Goal: Check status: Check status

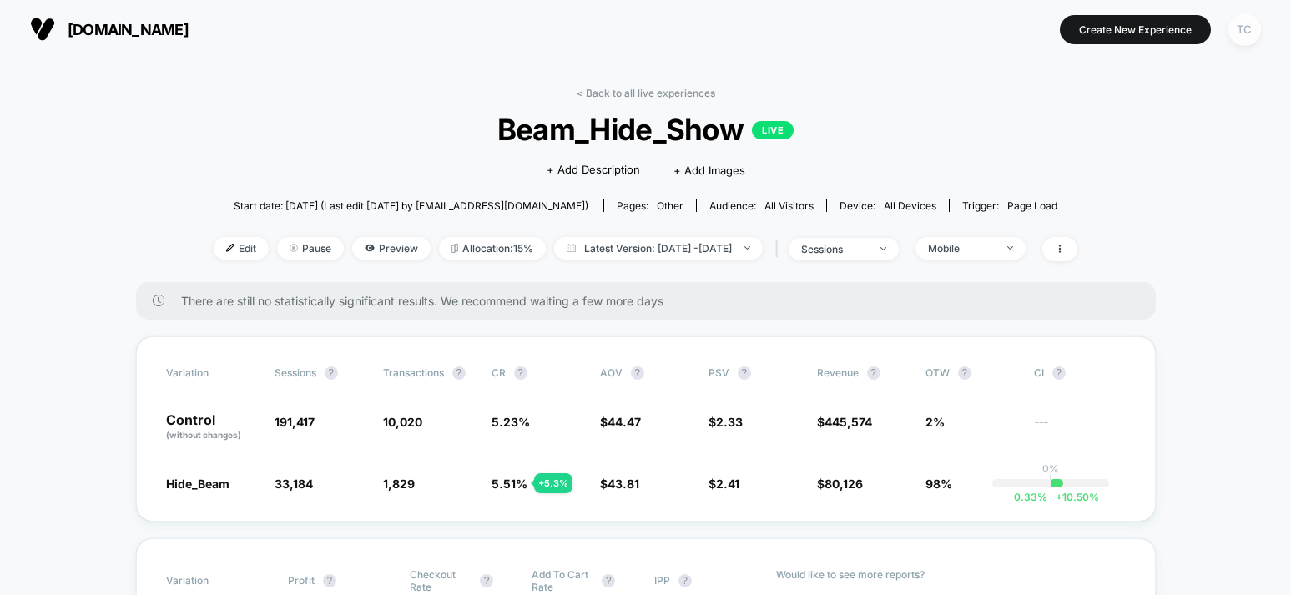
click at [1240, 32] on div "TC" at bounding box center [1244, 29] width 33 height 33
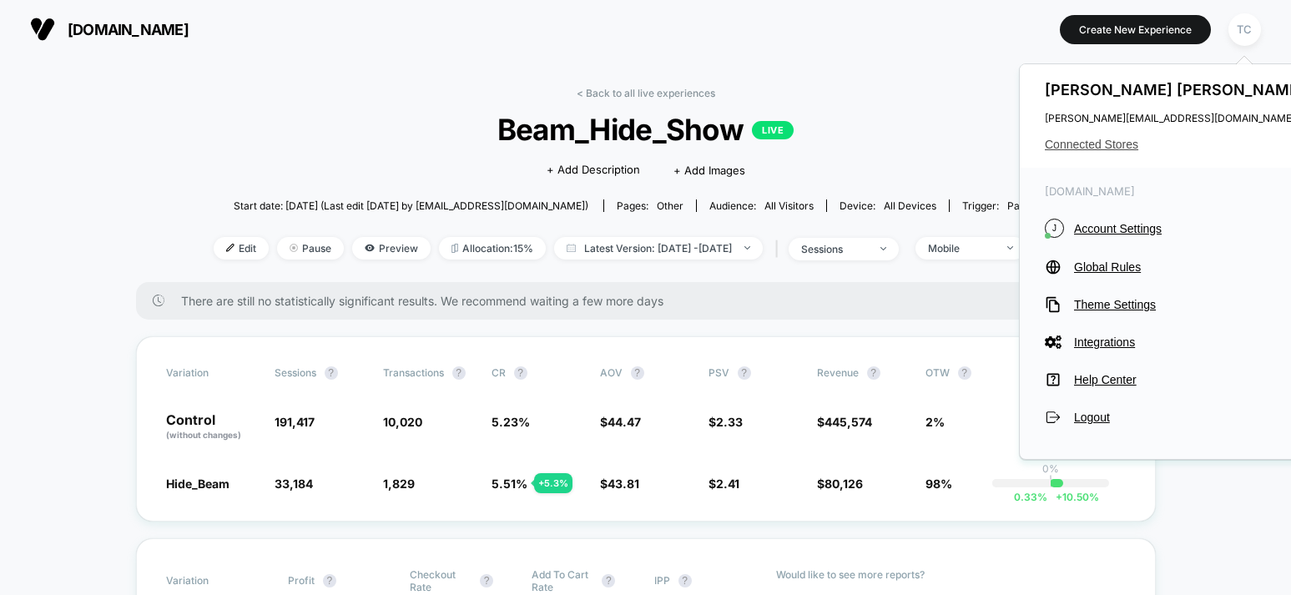
click at [1085, 147] on span "Connected Stores" at bounding box center [1177, 144] width 264 height 13
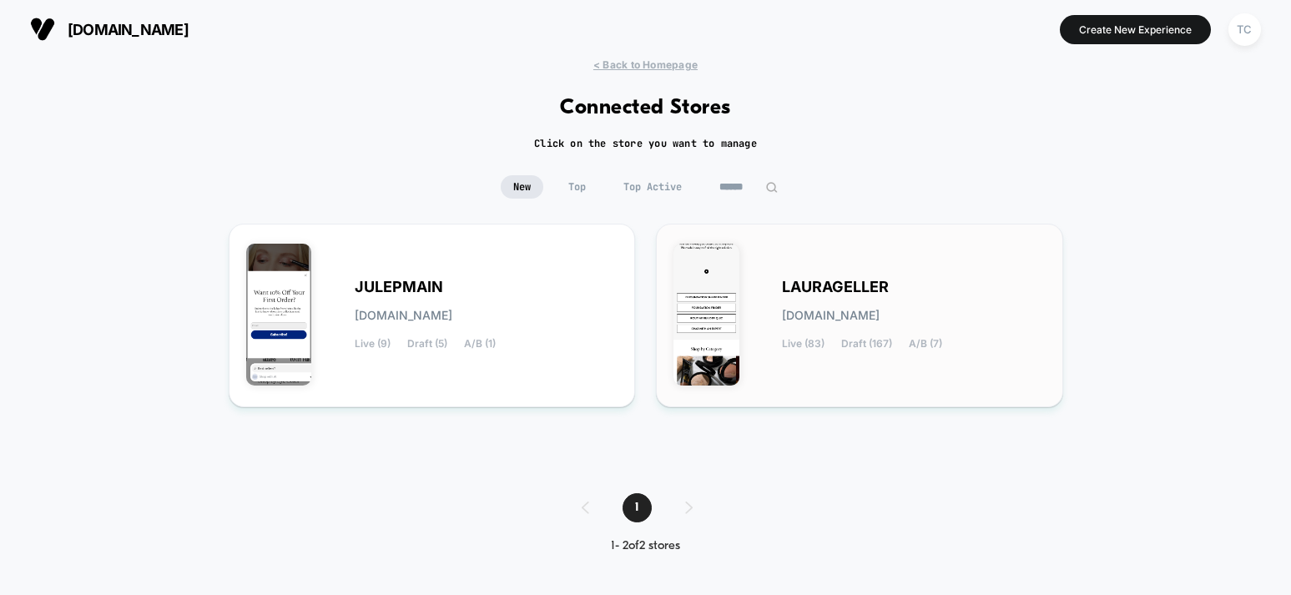
click at [818, 310] on span "[DOMAIN_NAME]" at bounding box center [831, 316] width 98 height 12
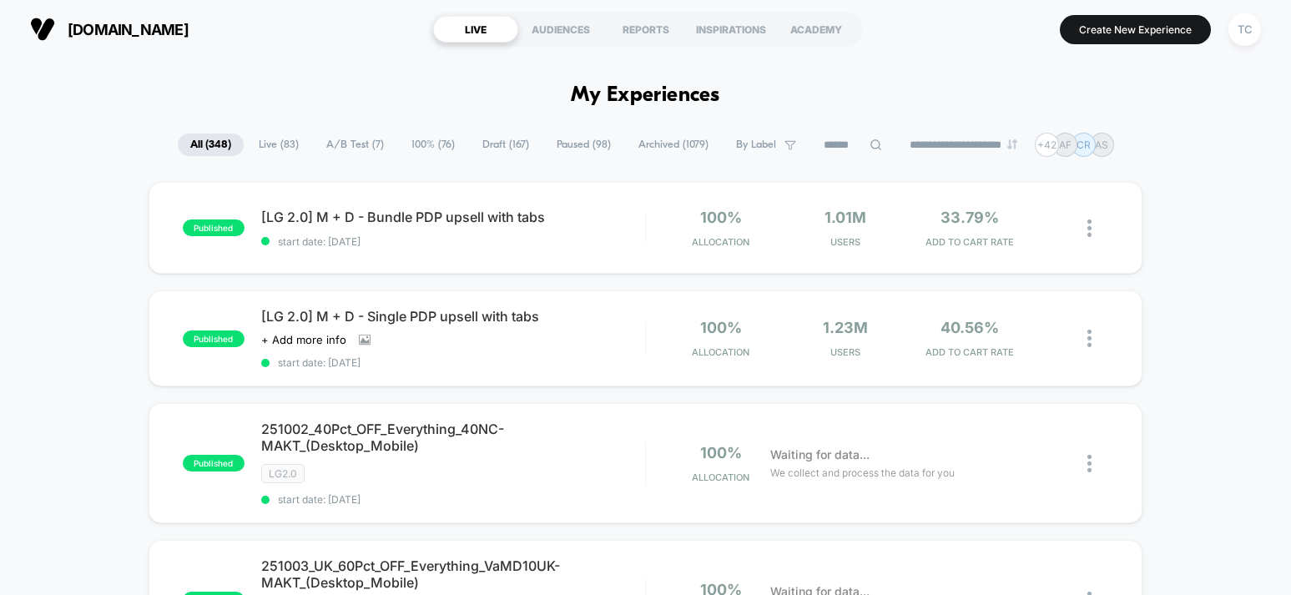
click at [344, 149] on span "A/B Test ( 7 )" at bounding box center [355, 145] width 83 height 23
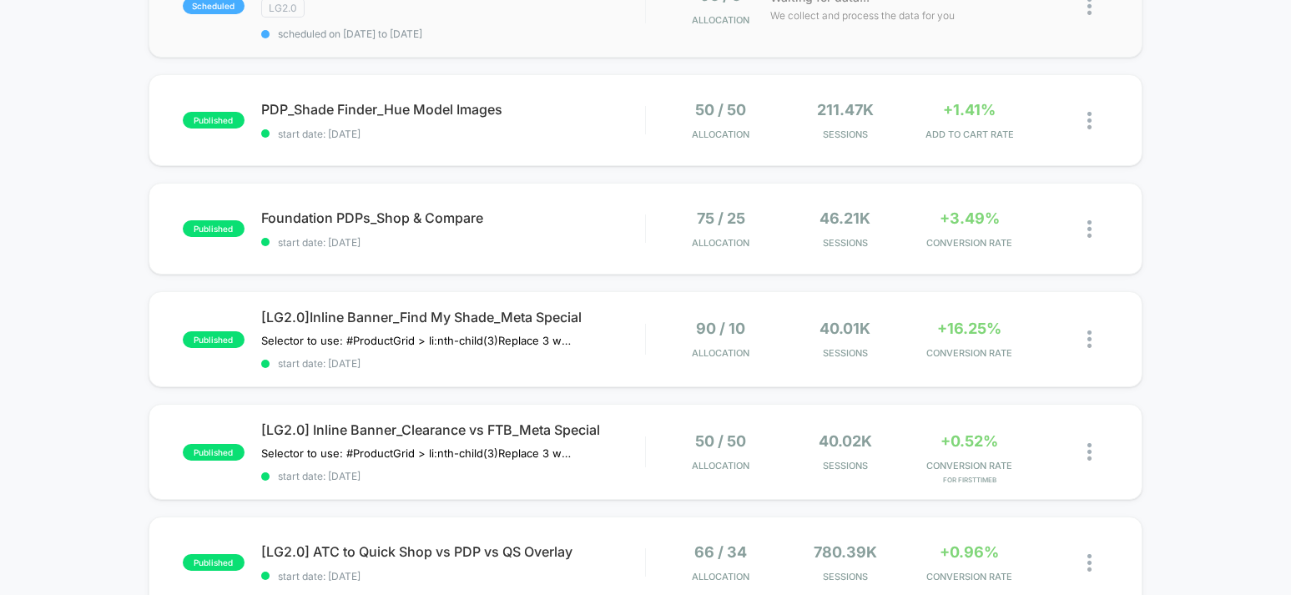
scroll to position [611, 0]
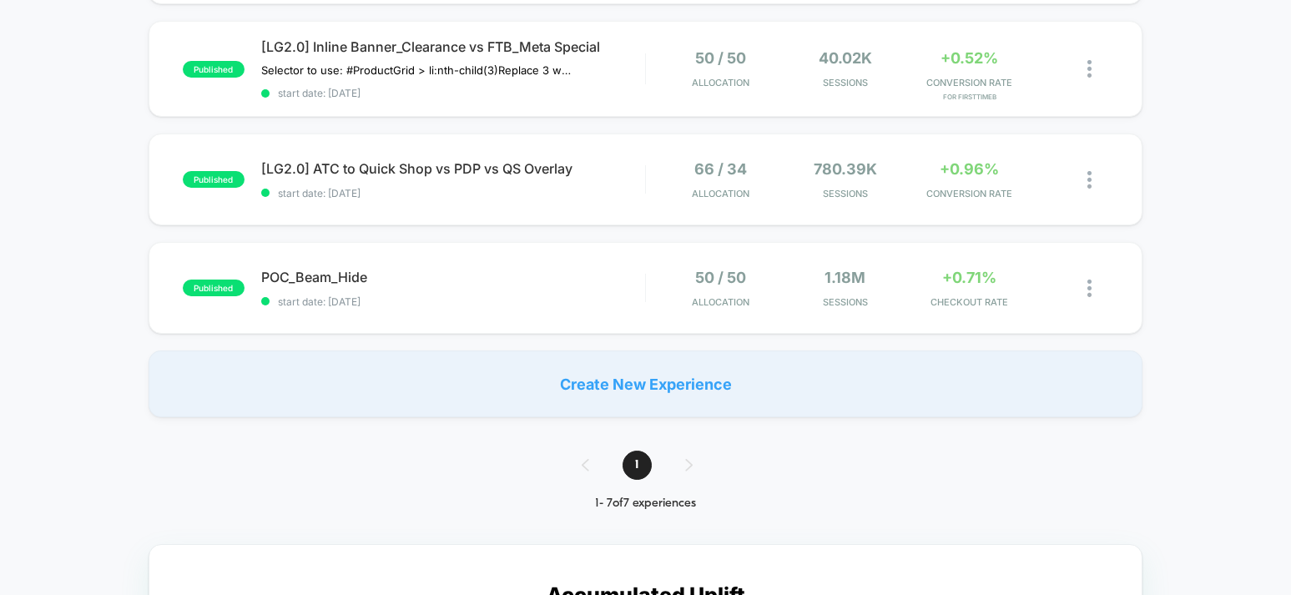
click at [401, 265] on div "published POC_Beam_Hide start date: [DATE] 50 / 50 Allocation 1.18M Sessions +0…" at bounding box center [646, 288] width 994 height 92
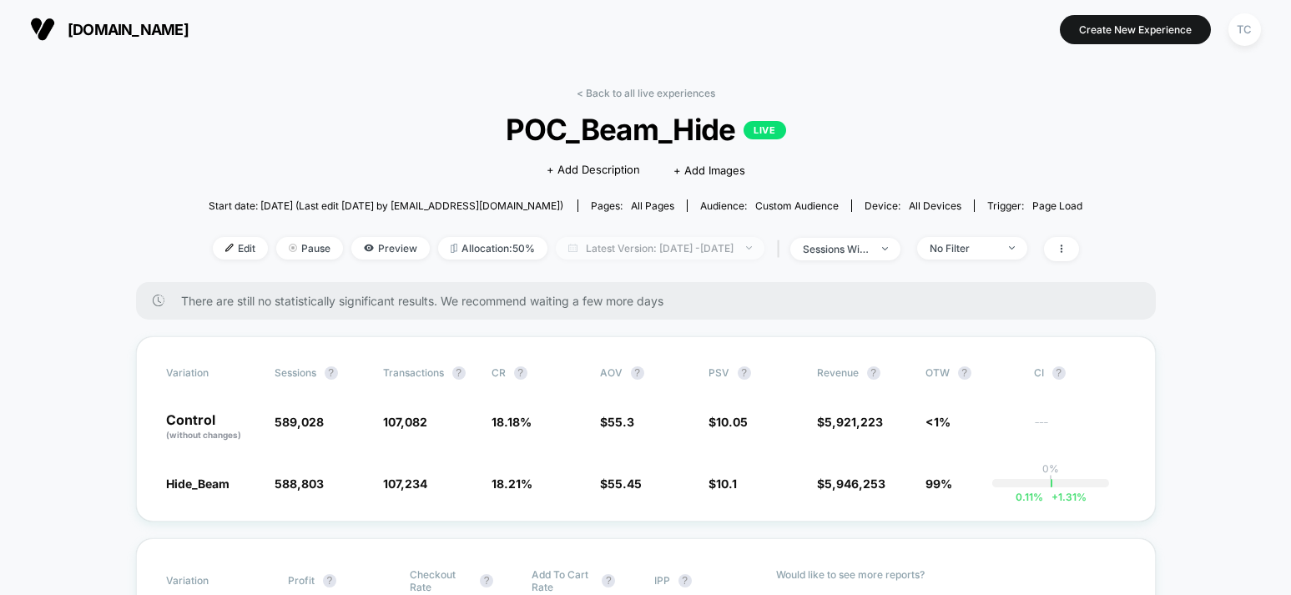
click at [661, 249] on span "Latest Version: [DATE] - [DATE]" at bounding box center [660, 248] width 209 height 23
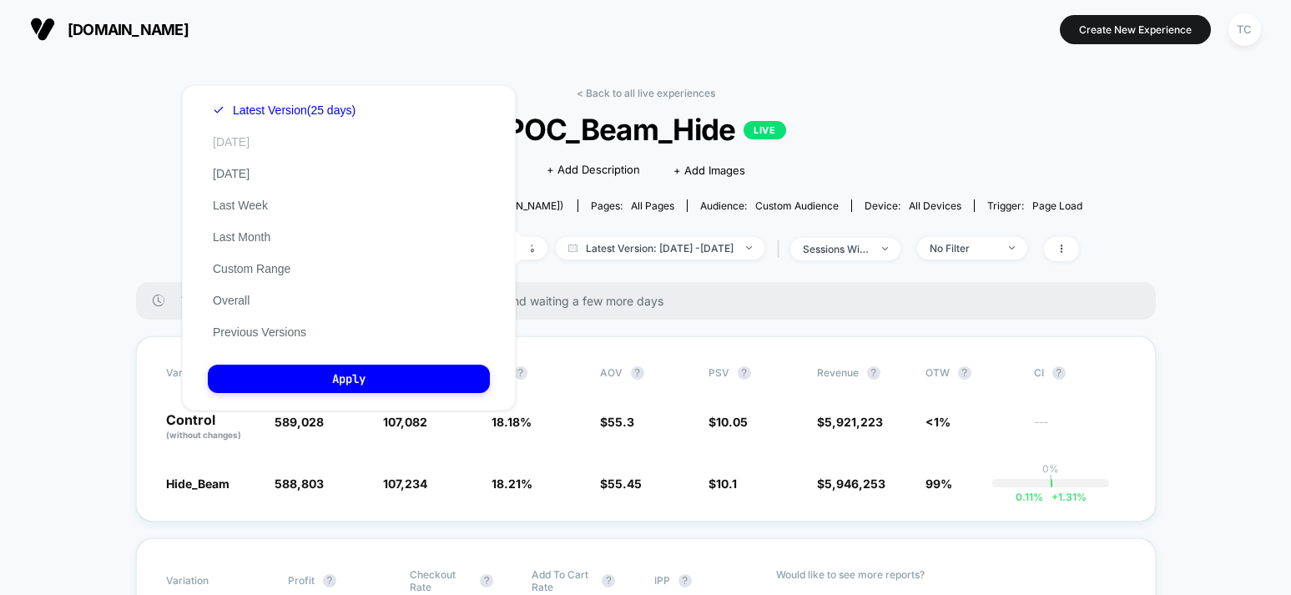
click at [236, 142] on button "[DATE]" at bounding box center [231, 141] width 47 height 15
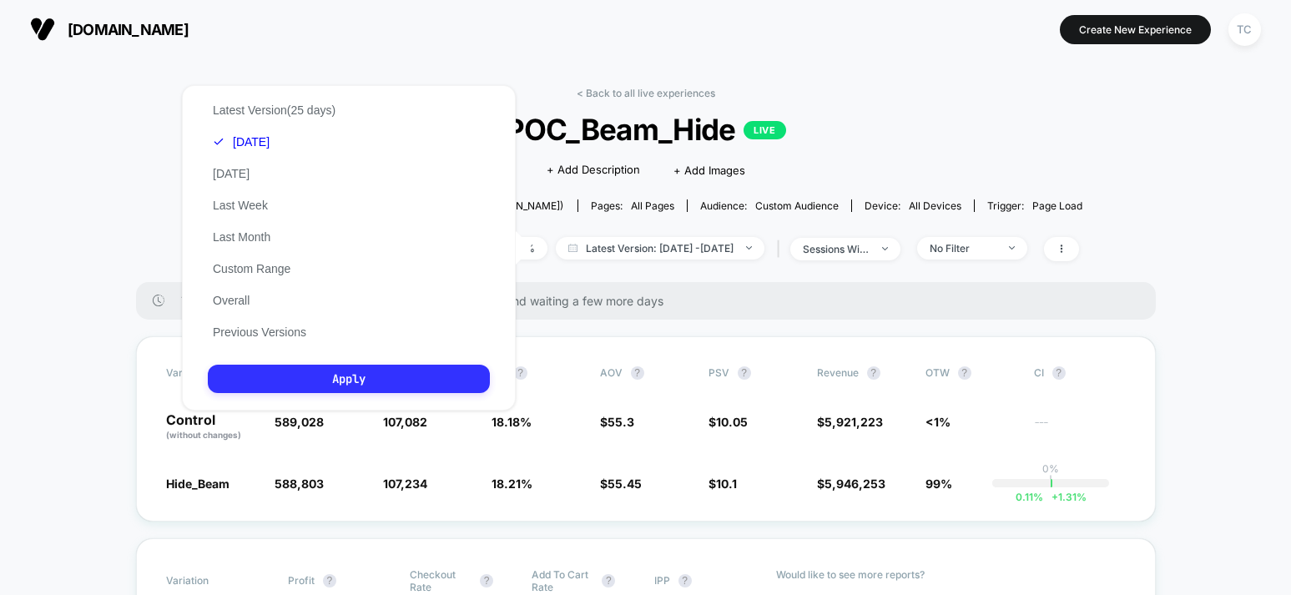
click at [386, 376] on button "Apply" at bounding box center [349, 379] width 282 height 28
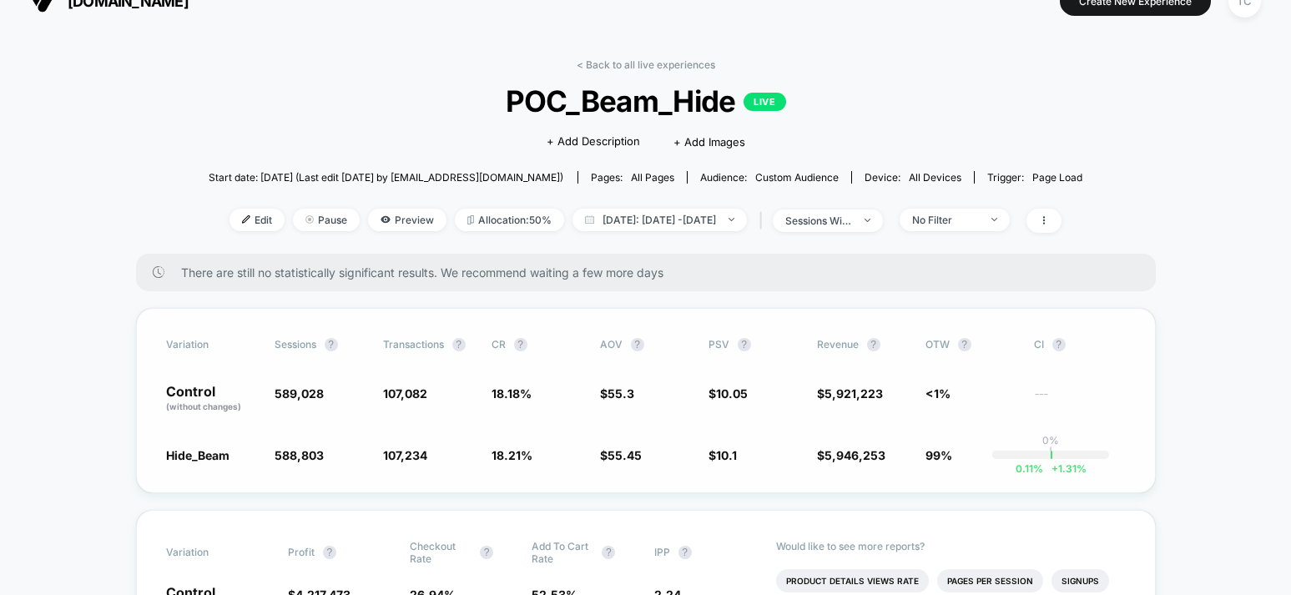
scroll to position [34, 0]
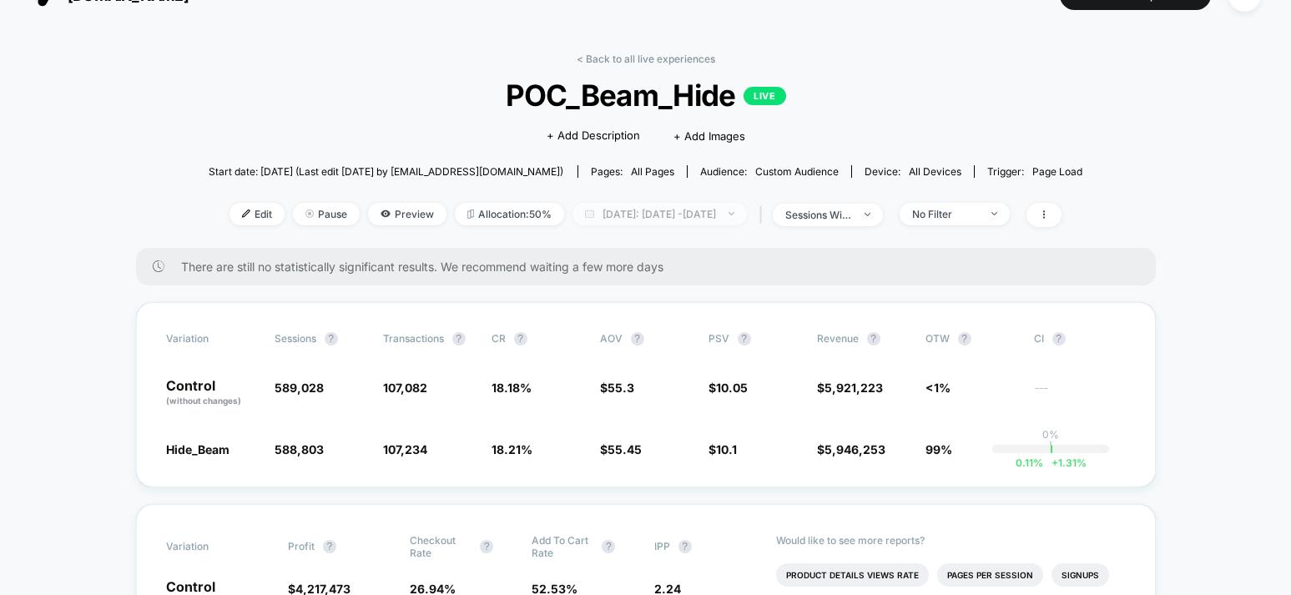
click at [663, 214] on span "[DATE]: [DATE] - [DATE]" at bounding box center [659, 214] width 174 height 23
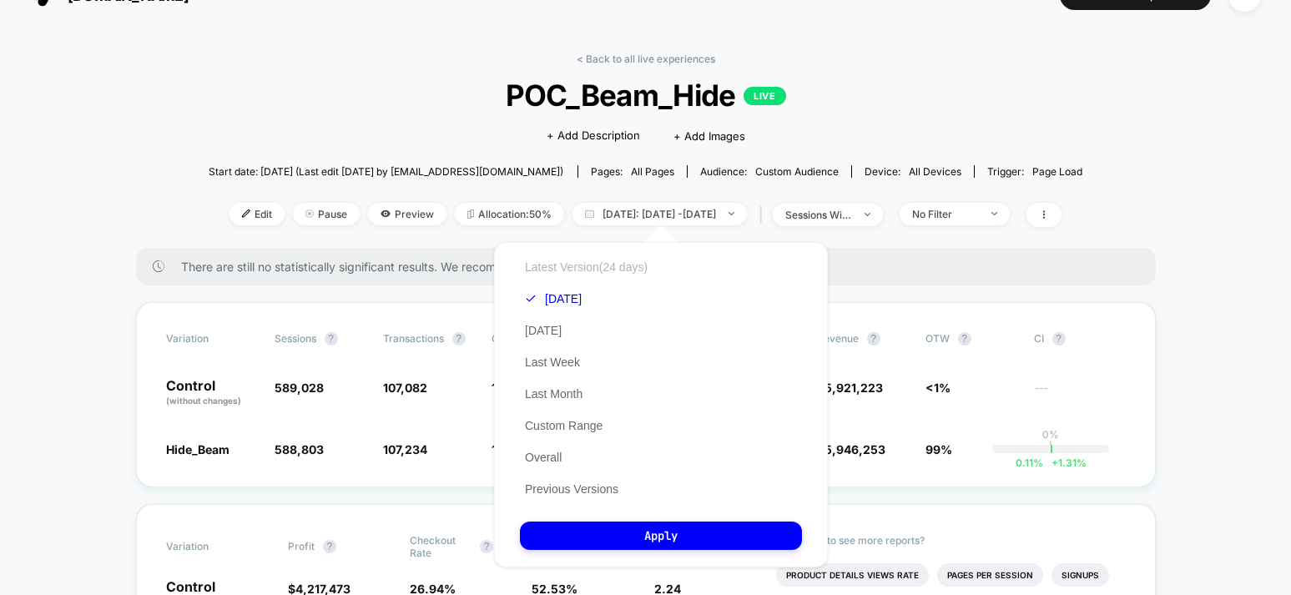
click at [597, 272] on button "Latest Version (24 days)" at bounding box center [586, 267] width 133 height 15
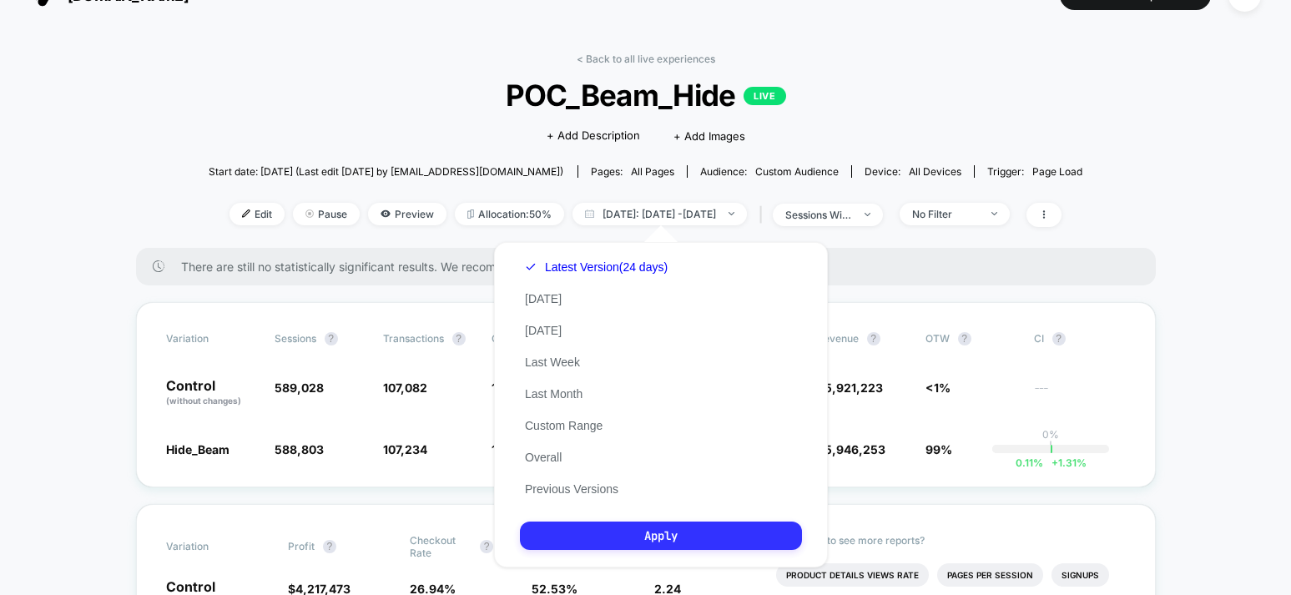
click at [706, 542] on button "Apply" at bounding box center [661, 536] width 282 height 28
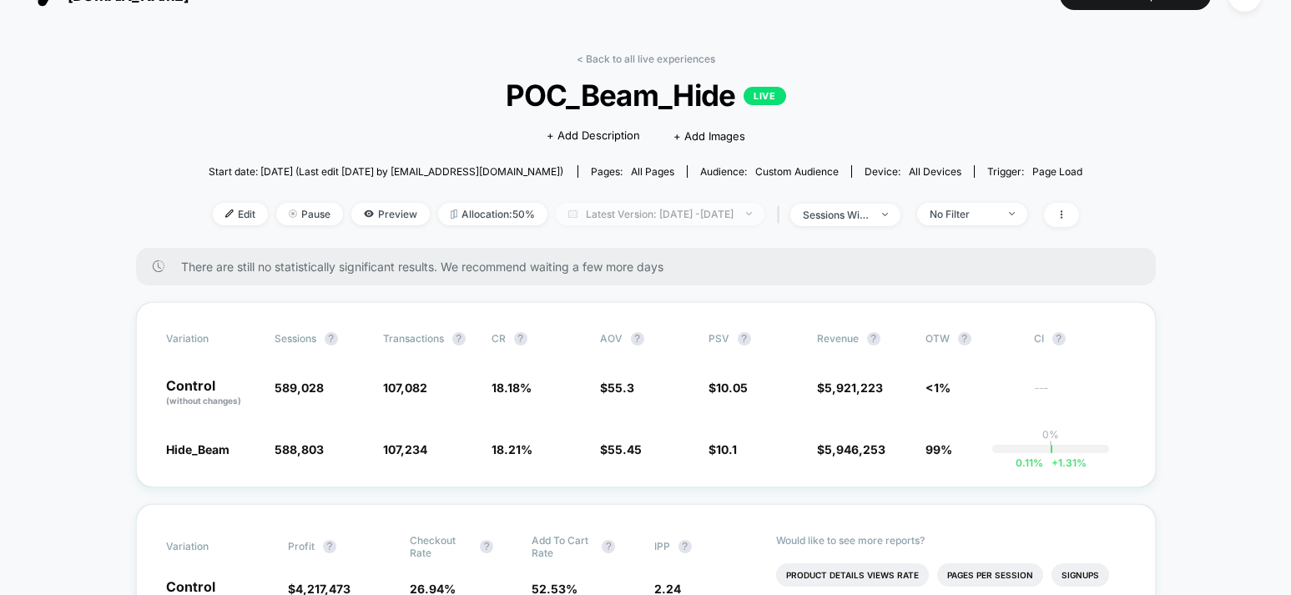
click at [692, 219] on span "Latest Version: [DATE] - [DATE]" at bounding box center [660, 214] width 209 height 23
select select "*"
select select "****"
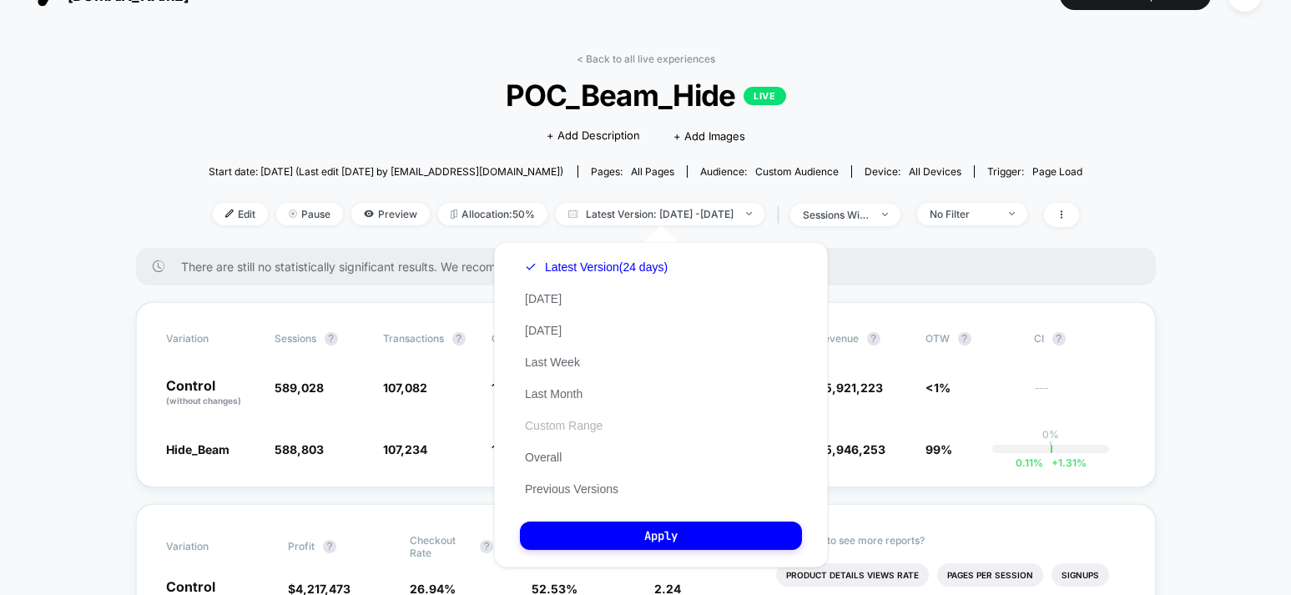
click at [559, 426] on button "Custom Range" at bounding box center [564, 425] width 88 height 15
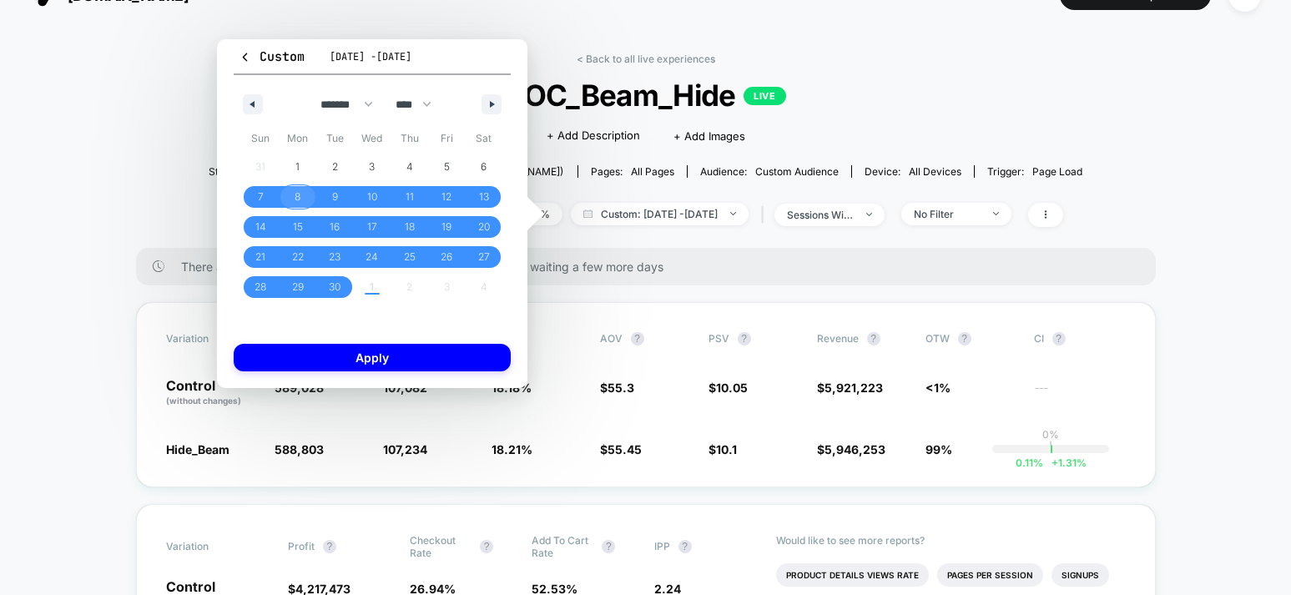
click at [304, 194] on span "8" at bounding box center [299, 197] width 38 height 22
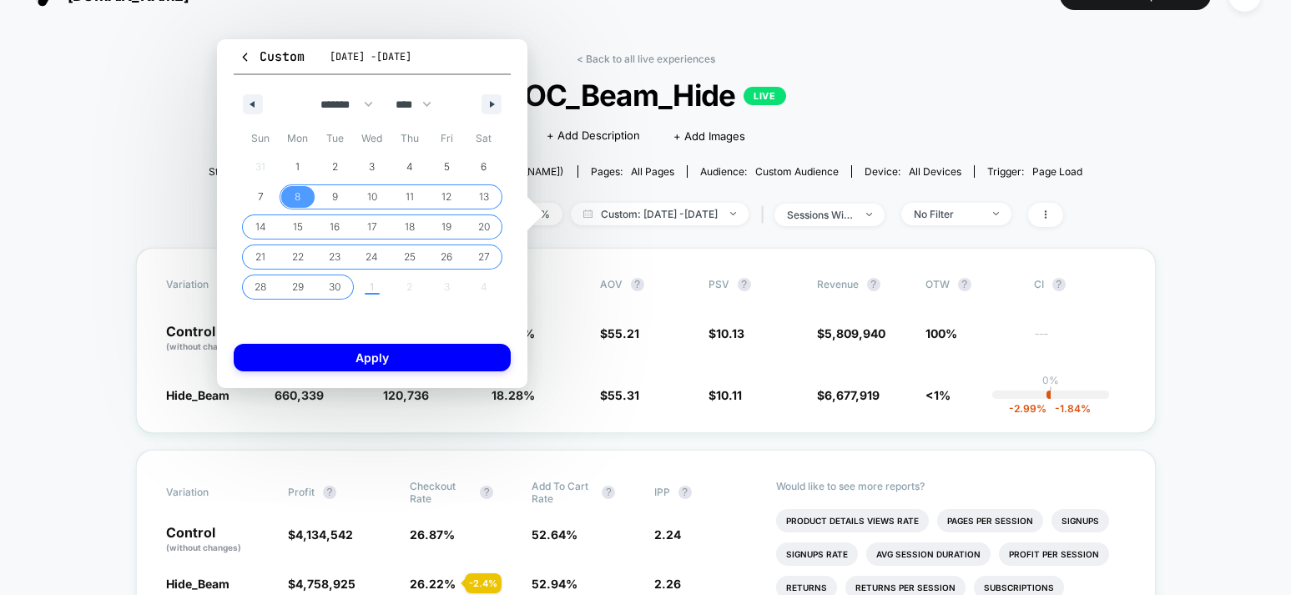
click at [336, 287] on span "30" at bounding box center [335, 287] width 12 height 30
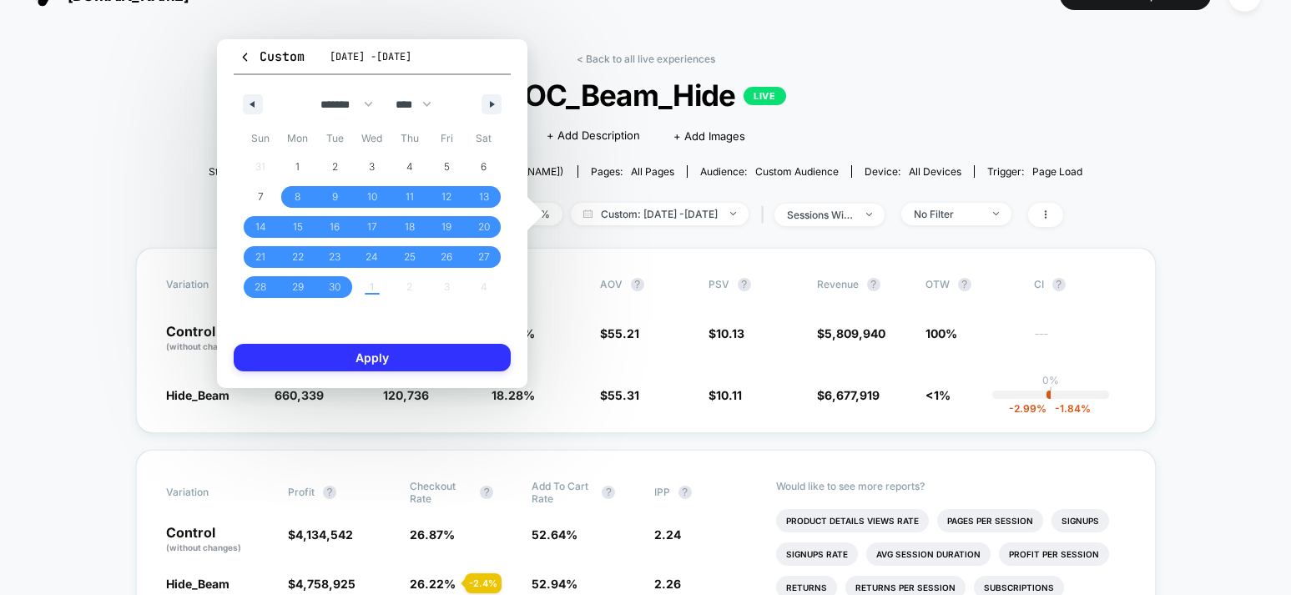
click at [392, 348] on button "Apply" at bounding box center [372, 358] width 277 height 28
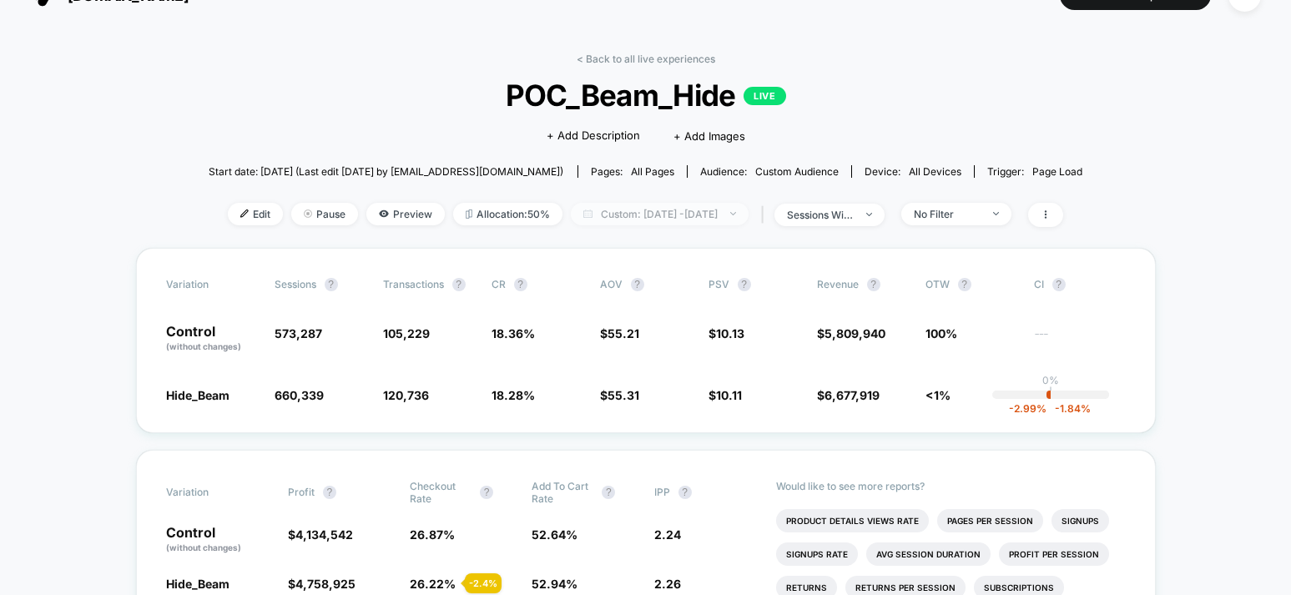
click at [679, 215] on span "Custom: [DATE] - [DATE]" at bounding box center [660, 214] width 178 height 23
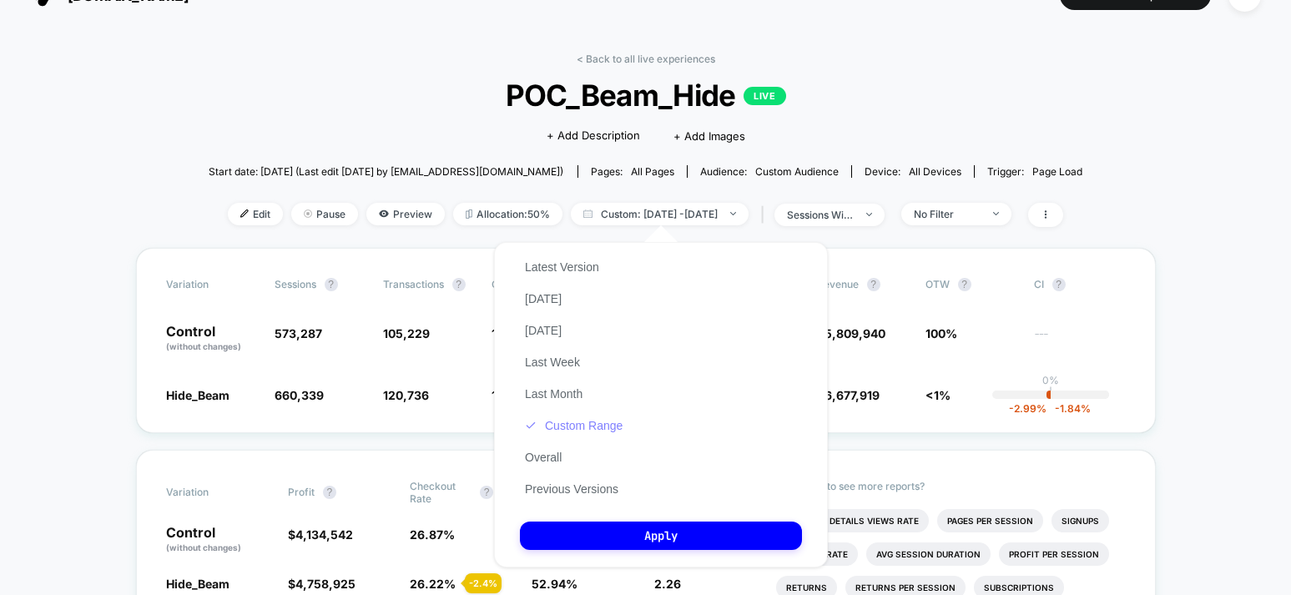
click at [587, 423] on button "Custom Range" at bounding box center [574, 425] width 108 height 15
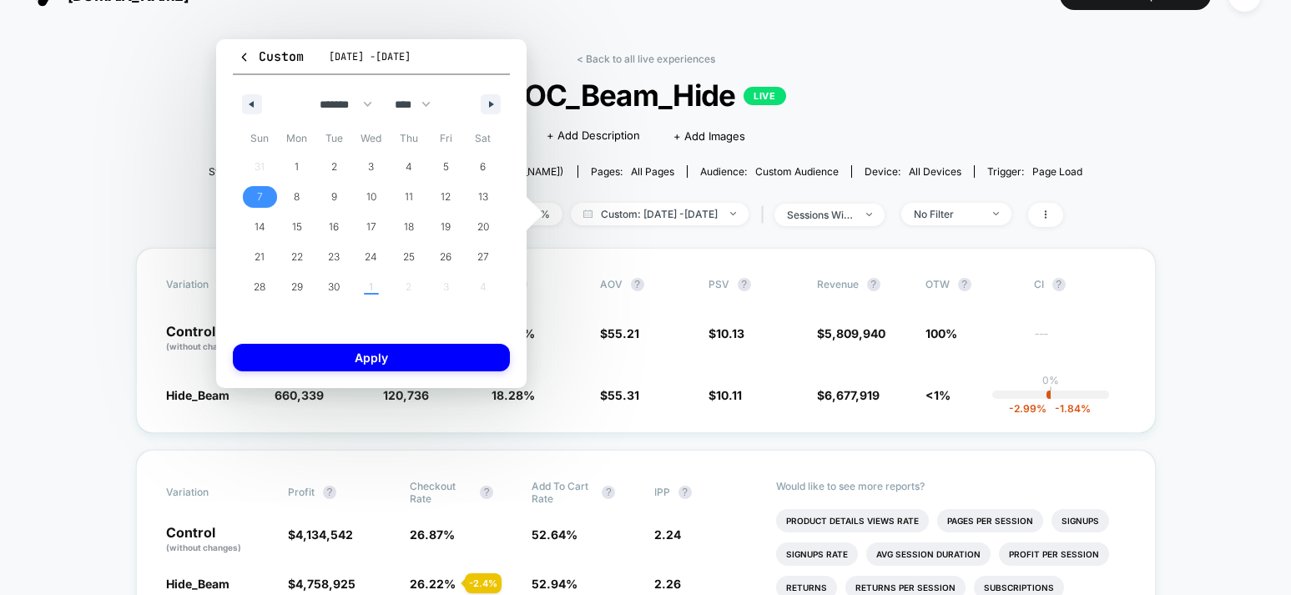
click at [261, 199] on span "7" at bounding box center [260, 197] width 6 height 30
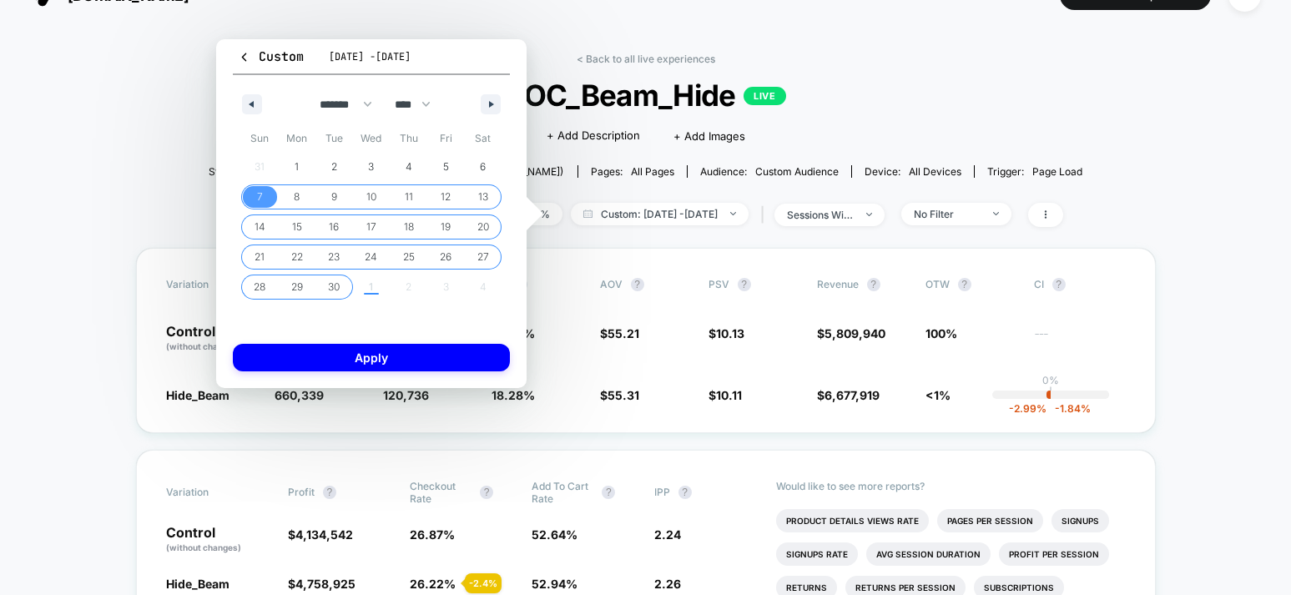
click at [340, 285] on span "30" at bounding box center [334, 287] width 38 height 22
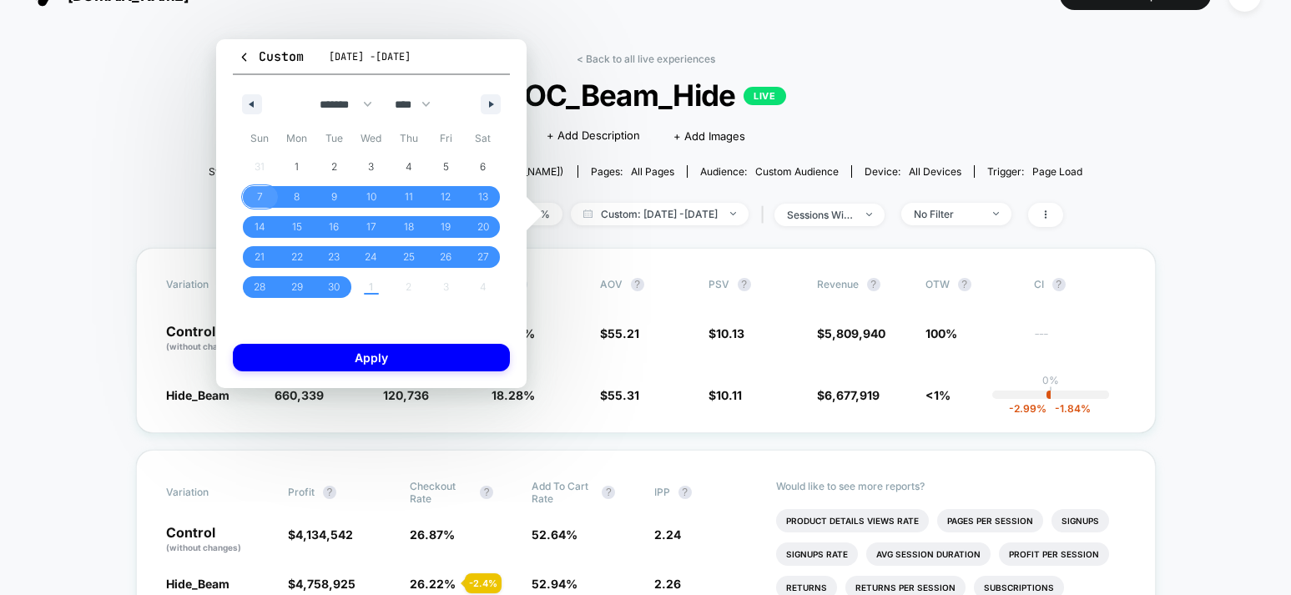
click at [265, 200] on span "7" at bounding box center [260, 197] width 38 height 22
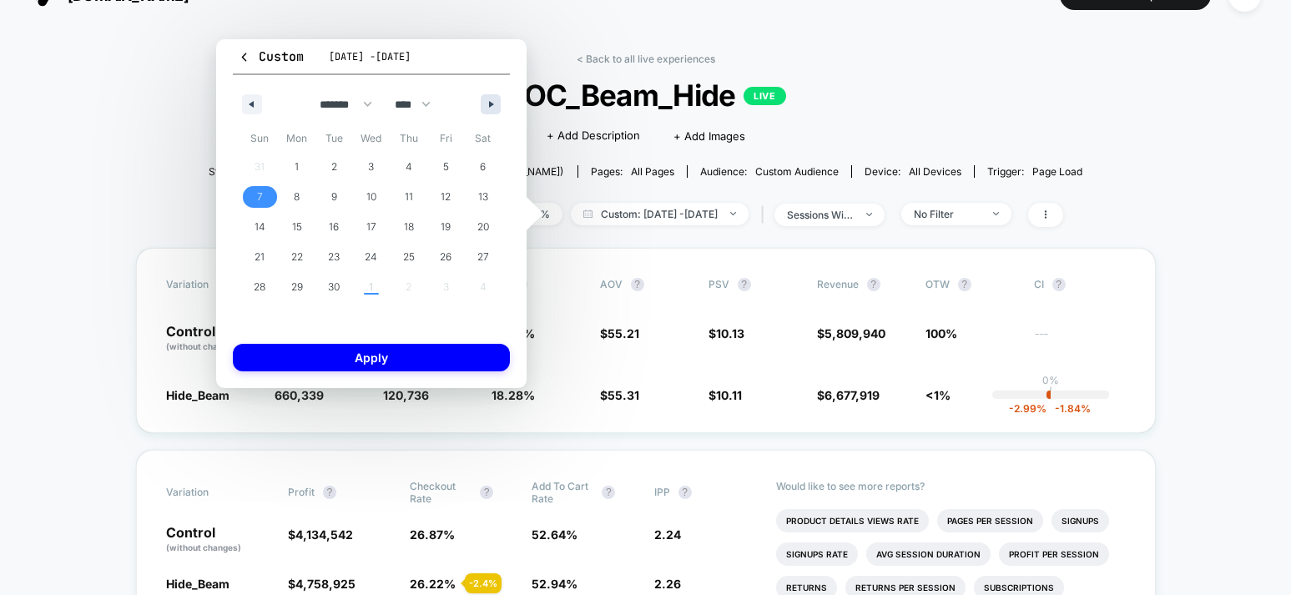
click at [487, 105] on button "button" at bounding box center [491, 104] width 20 height 20
click at [370, 162] on span "1" at bounding box center [371, 167] width 4 height 30
select select "*"
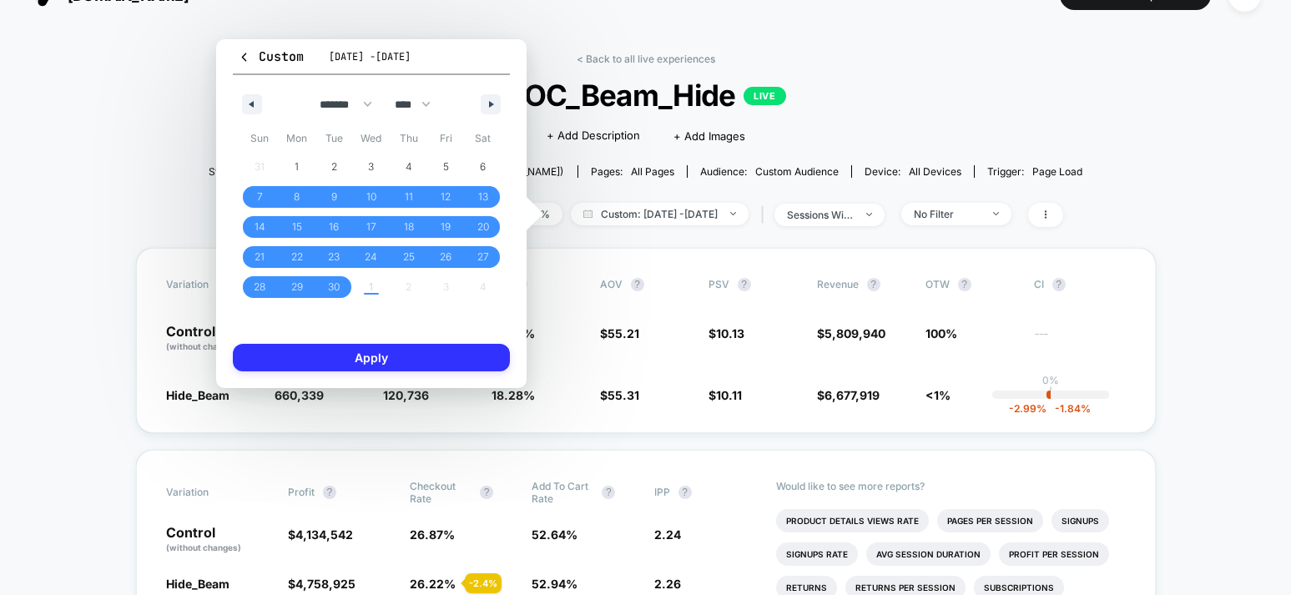
click at [426, 364] on button "Apply" at bounding box center [371, 358] width 277 height 28
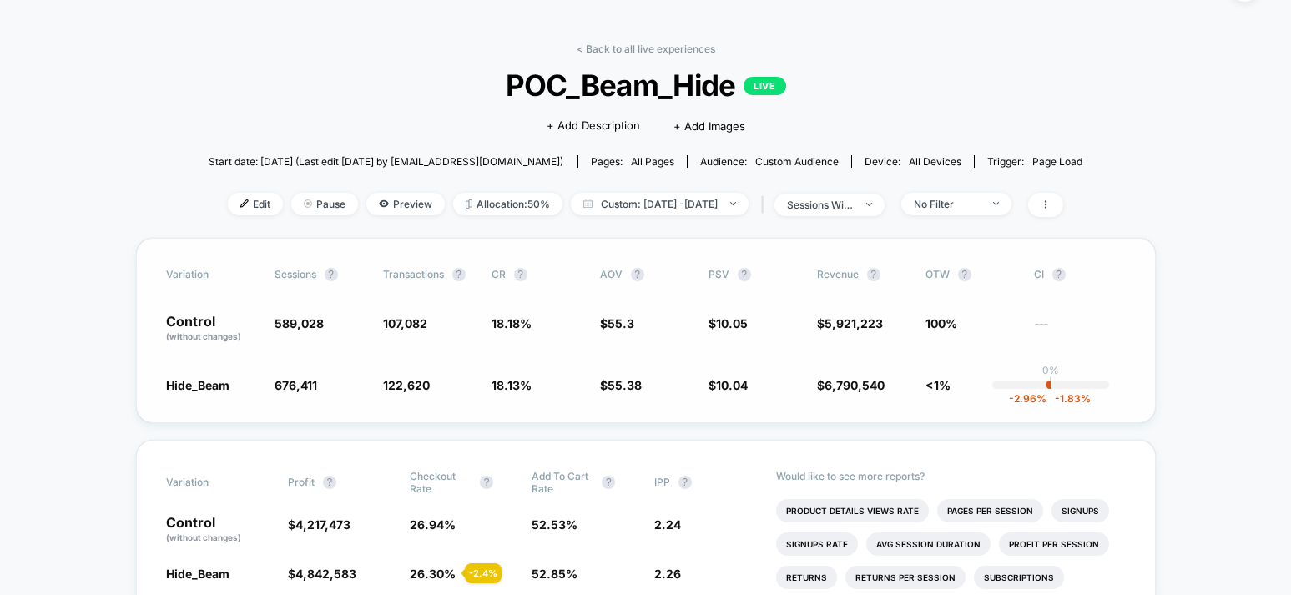
scroll to position [46, 0]
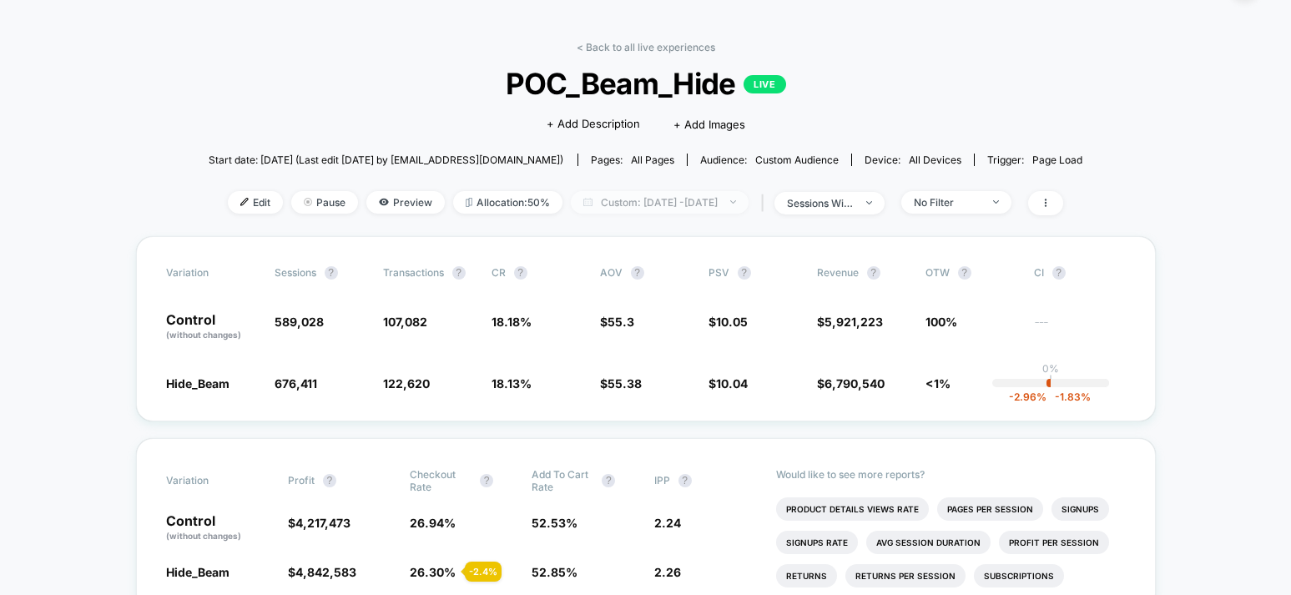
click at [690, 194] on span "Custom: [DATE] - [DATE]" at bounding box center [660, 202] width 178 height 23
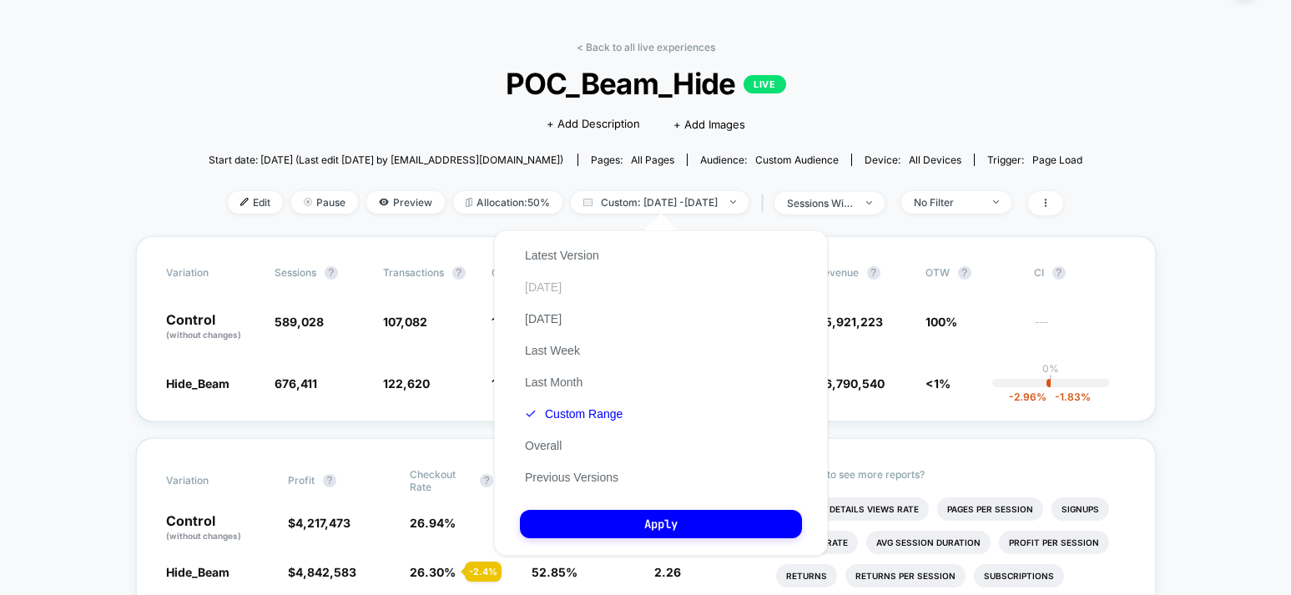
click at [553, 285] on button "[DATE]" at bounding box center [543, 287] width 47 height 15
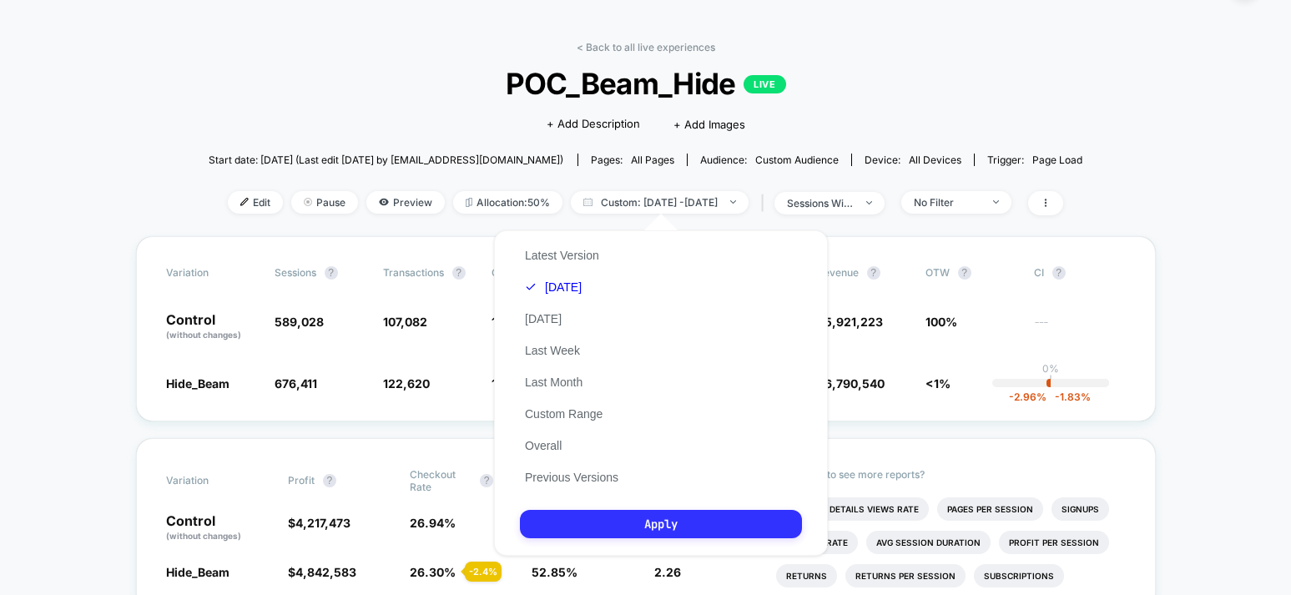
click at [651, 522] on button "Apply" at bounding box center [661, 524] width 282 height 28
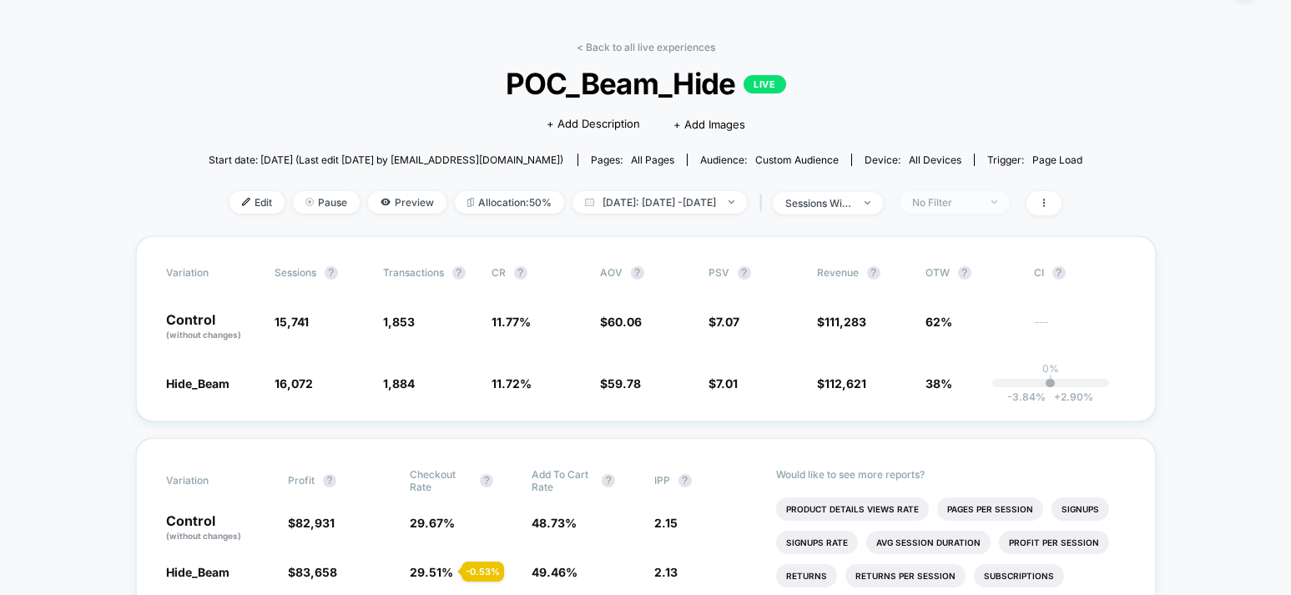
click at [947, 208] on div "No Filter" at bounding box center [945, 202] width 67 height 13
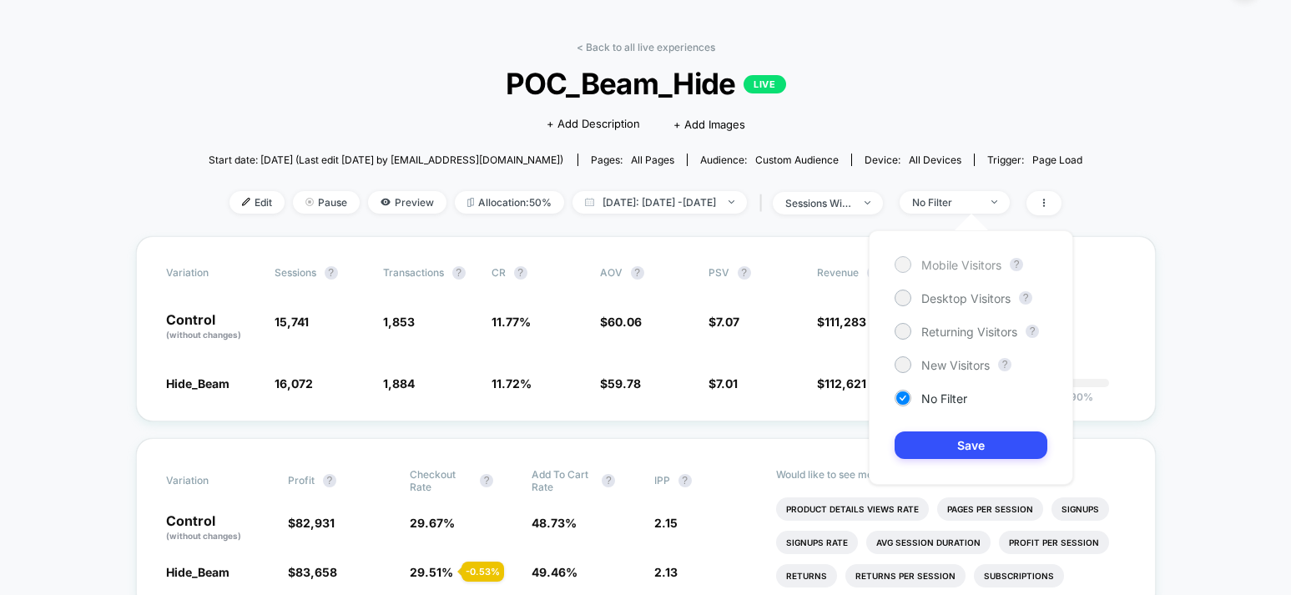
click at [946, 265] on span "Mobile Visitors" at bounding box center [961, 265] width 80 height 14
click at [962, 446] on button "Save" at bounding box center [971, 445] width 153 height 28
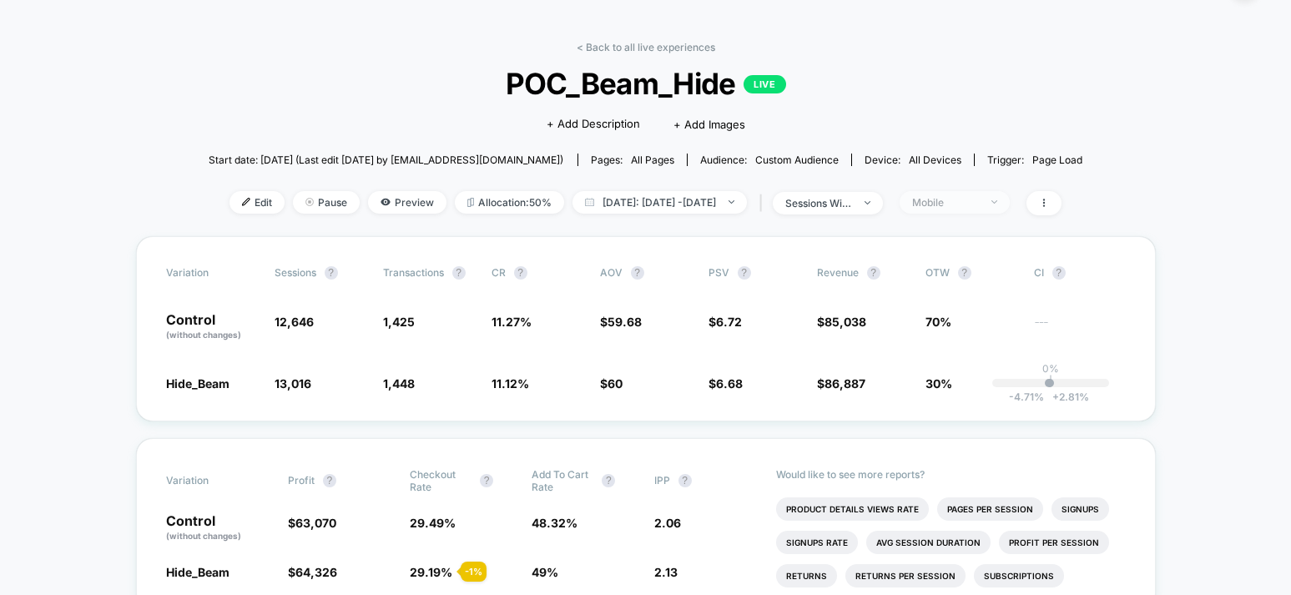
click at [975, 199] on div "Mobile" at bounding box center [945, 202] width 67 height 13
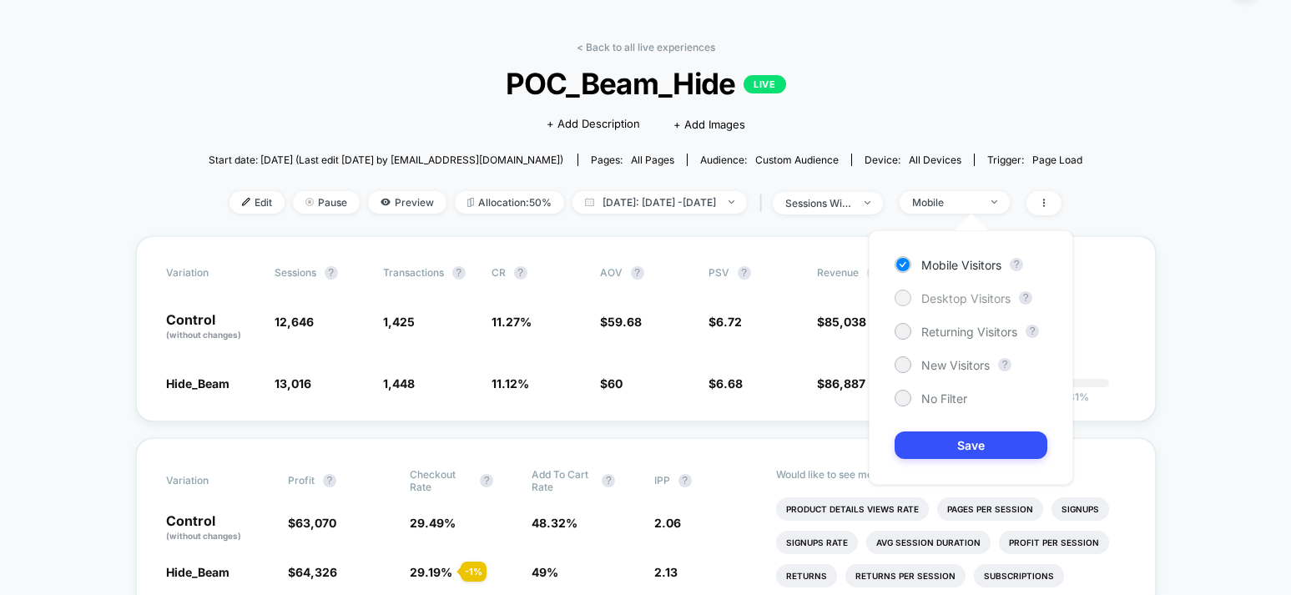
click at [961, 295] on span "Desktop Visitors" at bounding box center [965, 298] width 89 height 14
click at [955, 461] on div "Mobile Visitors ? Desktop Visitors ? Returning Visitors ? New Visitors ? No Fil…" at bounding box center [971, 357] width 204 height 255
click at [959, 455] on button "Save" at bounding box center [971, 445] width 153 height 28
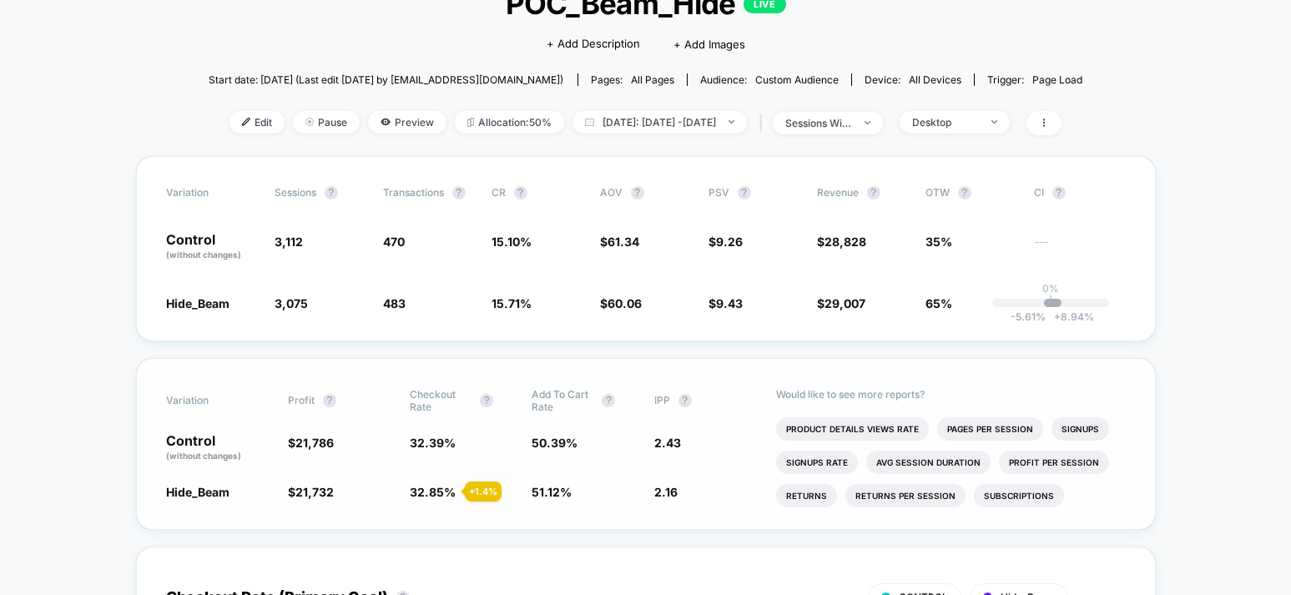
scroll to position [127, 0]
click at [936, 125] on div "Desktop" at bounding box center [945, 121] width 67 height 13
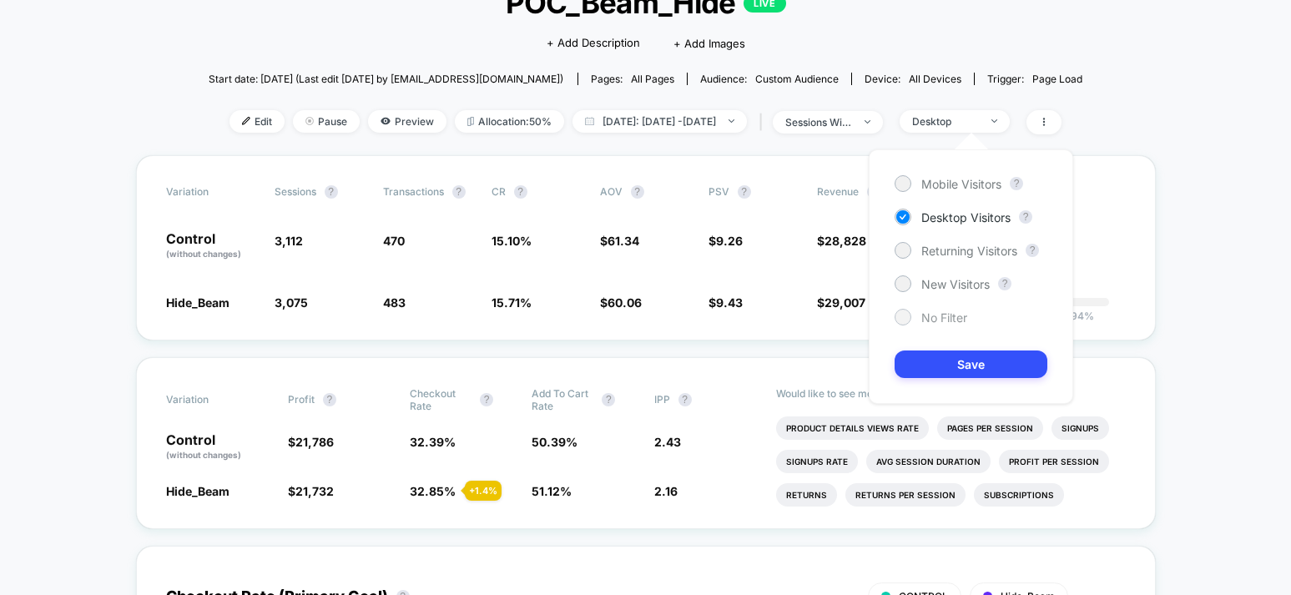
click at [933, 315] on span "No Filter" at bounding box center [944, 317] width 46 height 14
click at [995, 365] on button "Save" at bounding box center [971, 364] width 153 height 28
